Goal: Use online tool/utility: Utilize a website feature to perform a specific function

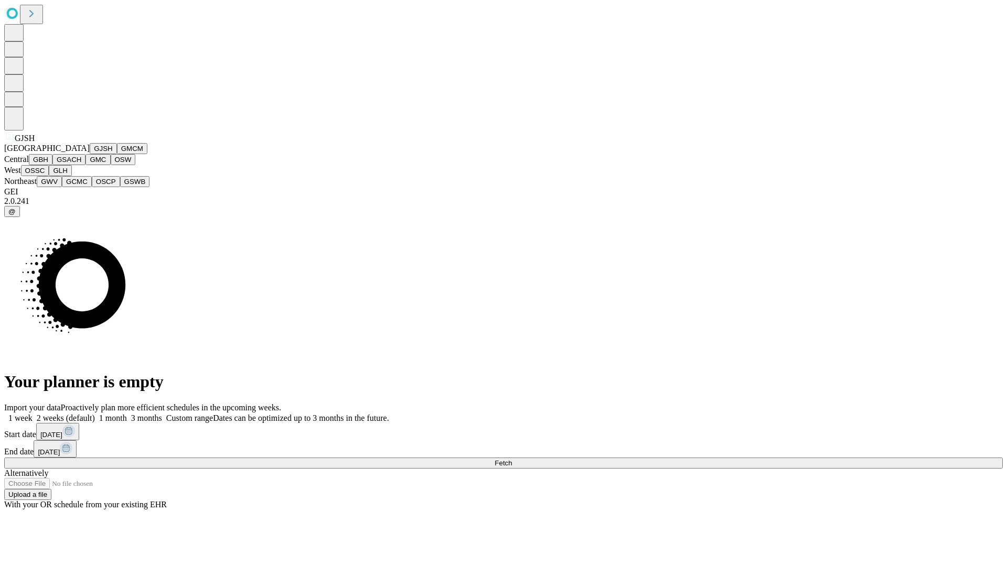
click at [90, 154] on button "GJSH" at bounding box center [103, 148] width 27 height 11
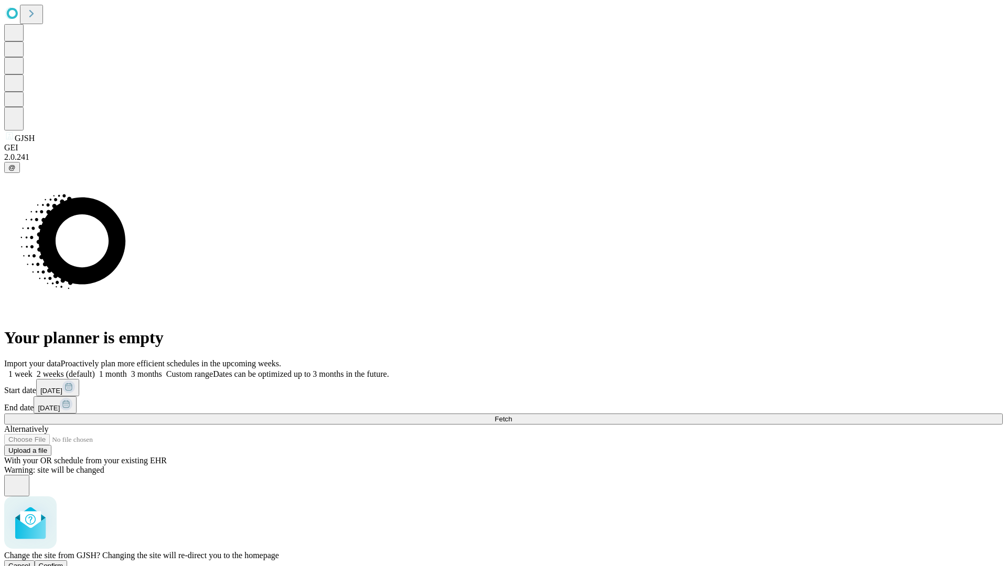
click at [63, 562] on span "Confirm" at bounding box center [51, 566] width 25 height 8
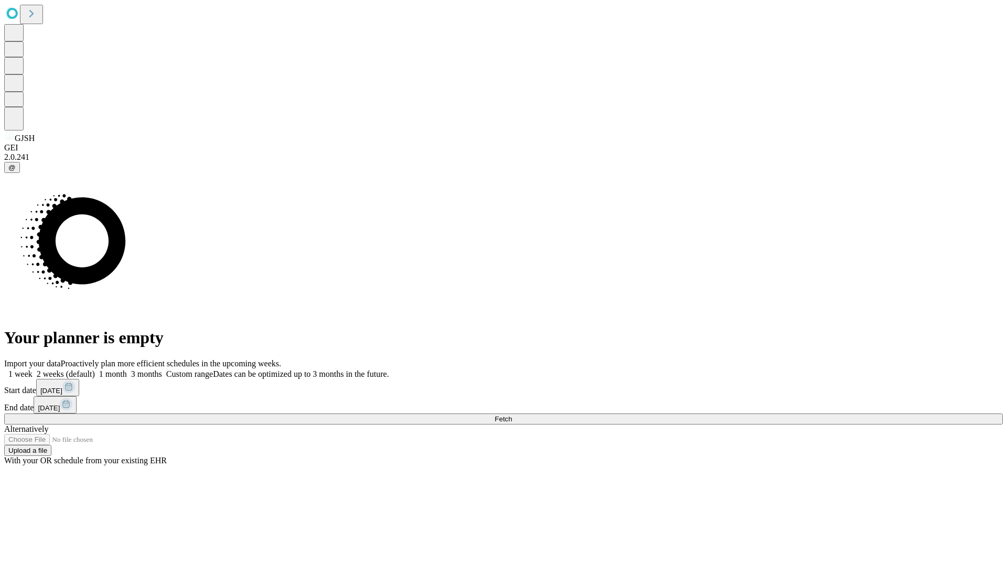
click at [127, 370] on label "1 month" at bounding box center [111, 374] width 32 height 9
click at [512, 415] on span "Fetch" at bounding box center [502, 419] width 17 height 8
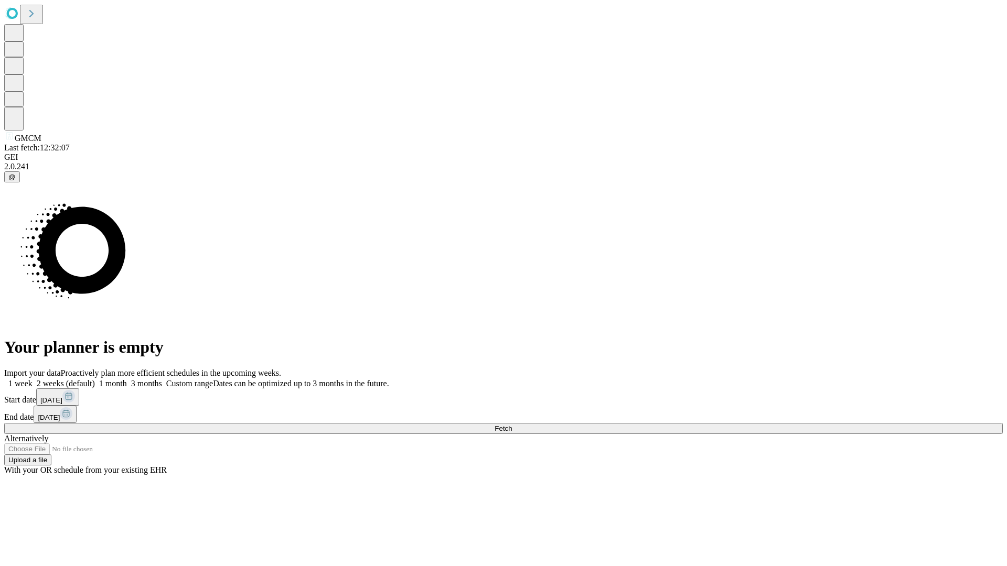
click at [127, 379] on label "1 month" at bounding box center [111, 383] width 32 height 9
click at [512, 425] on span "Fetch" at bounding box center [502, 429] width 17 height 8
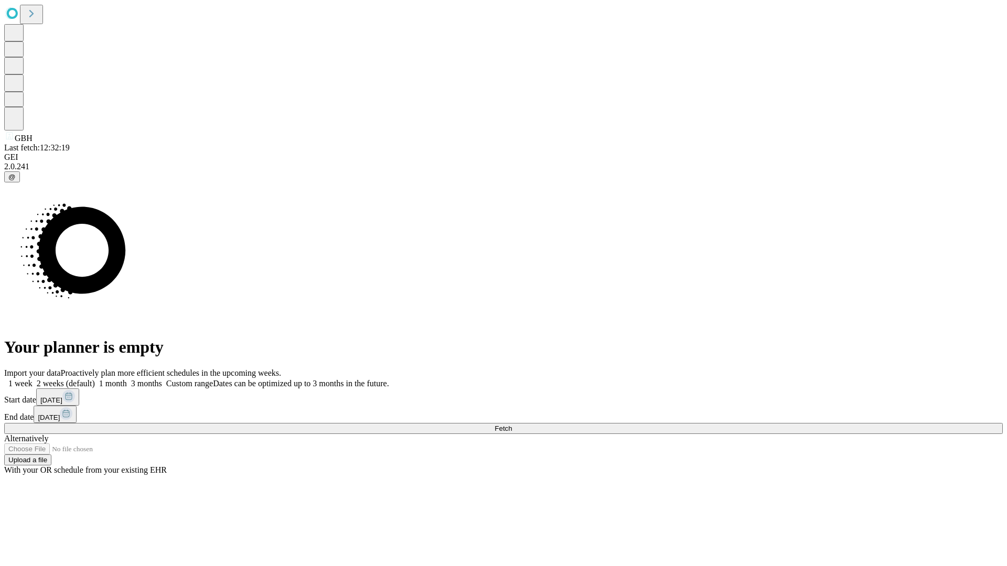
click at [127, 379] on label "1 month" at bounding box center [111, 383] width 32 height 9
click at [512, 425] on span "Fetch" at bounding box center [502, 429] width 17 height 8
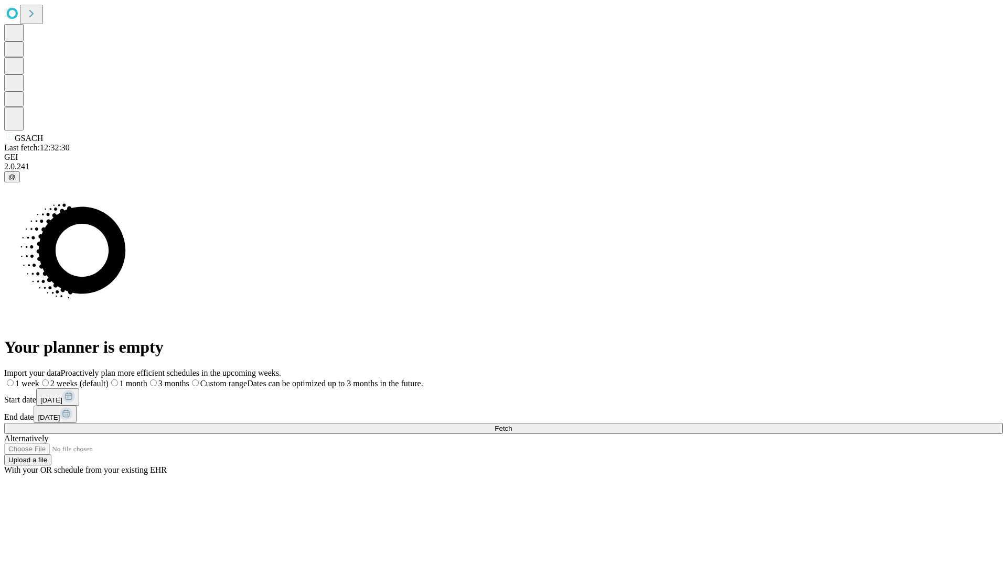
click at [147, 379] on label "1 month" at bounding box center [128, 383] width 39 height 9
click at [512, 425] on span "Fetch" at bounding box center [502, 429] width 17 height 8
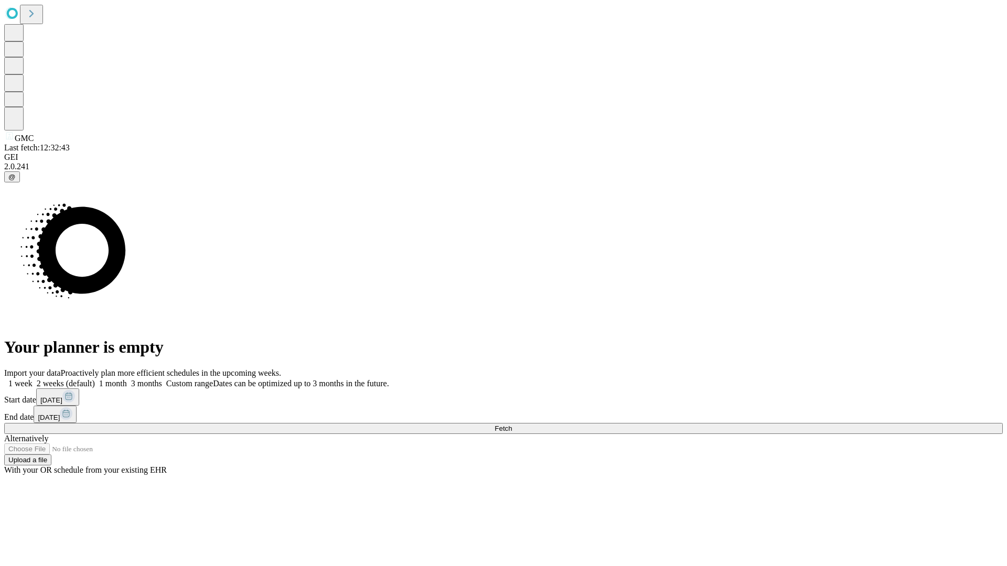
click at [512, 425] on span "Fetch" at bounding box center [502, 429] width 17 height 8
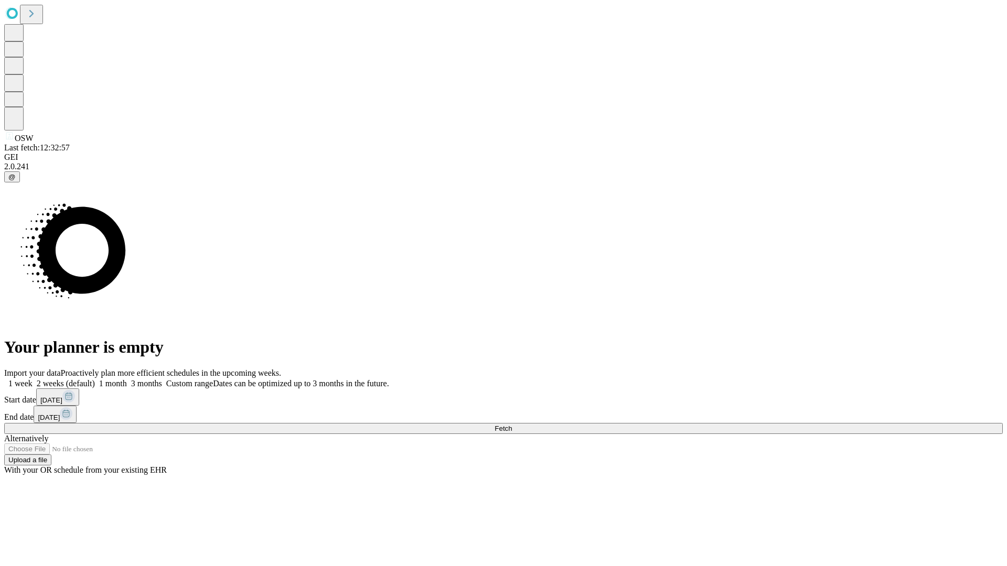
click at [512, 425] on span "Fetch" at bounding box center [502, 429] width 17 height 8
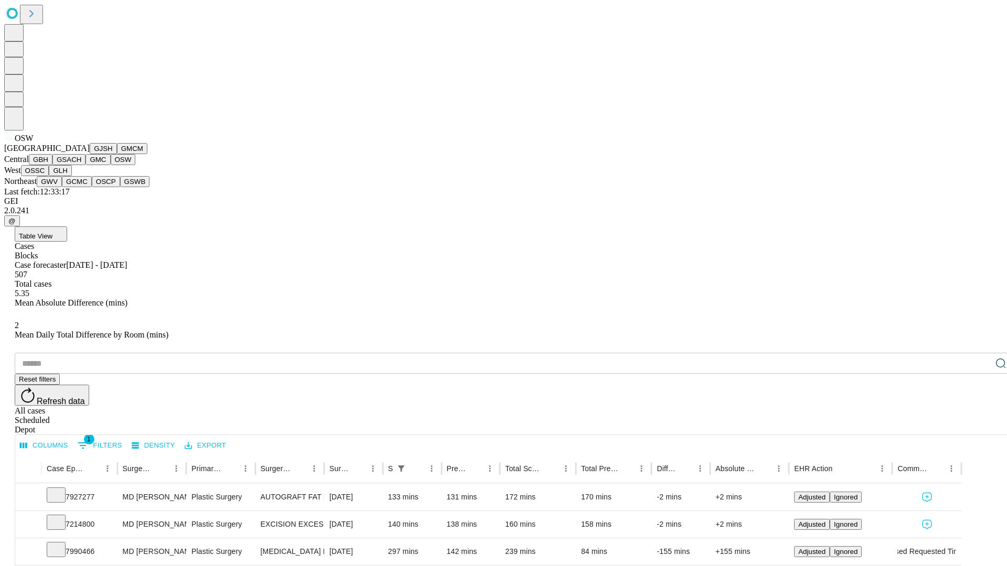
click at [49, 176] on button "OSSC" at bounding box center [35, 170] width 28 height 11
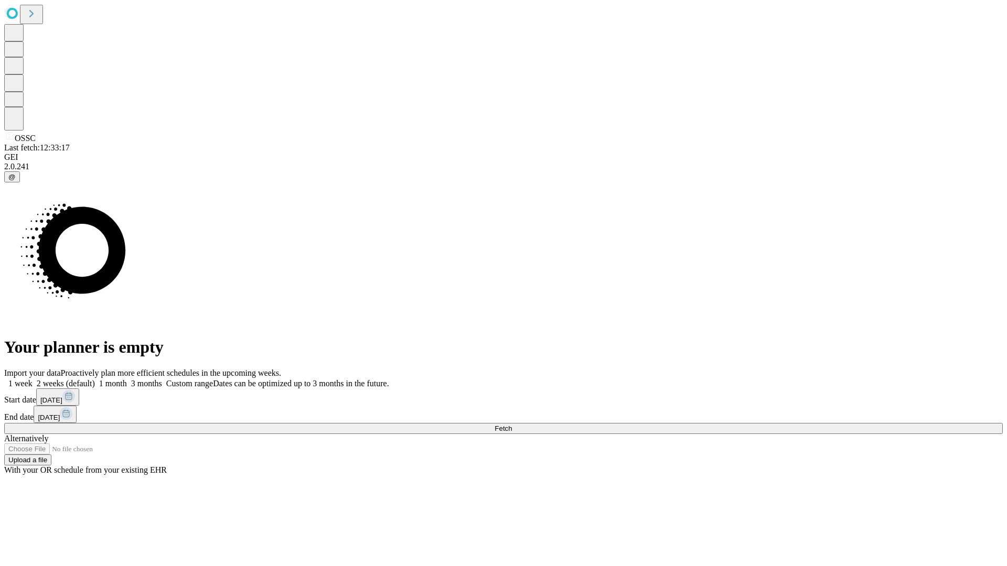
click at [127, 379] on label "1 month" at bounding box center [111, 383] width 32 height 9
click at [512, 425] on span "Fetch" at bounding box center [502, 429] width 17 height 8
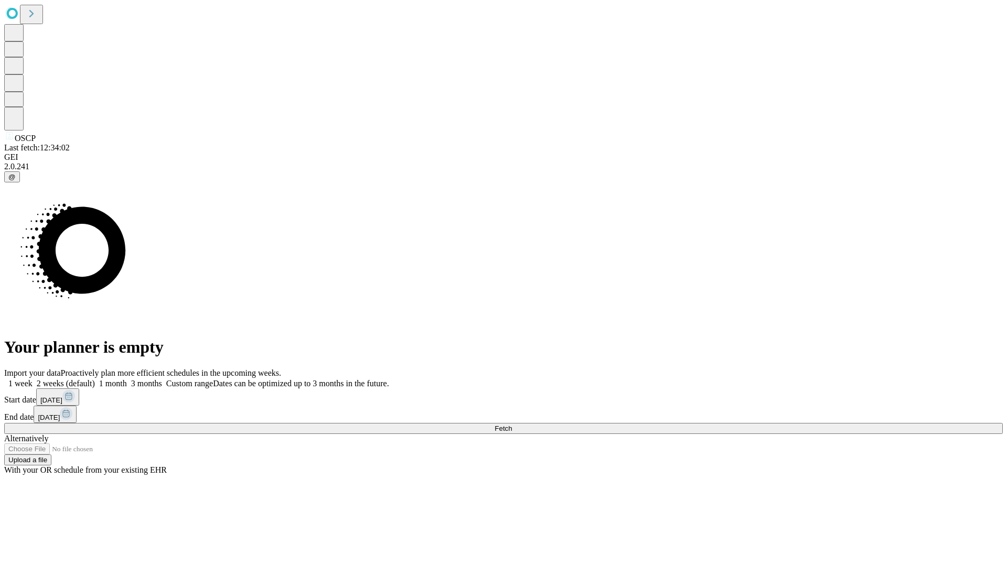
click at [512, 425] on span "Fetch" at bounding box center [502, 429] width 17 height 8
